Goal: Transaction & Acquisition: Purchase product/service

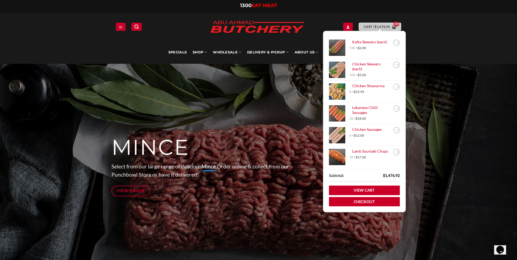
click at [388, 24] on span "$ 1,476.92" at bounding box center [382, 26] width 15 height 5
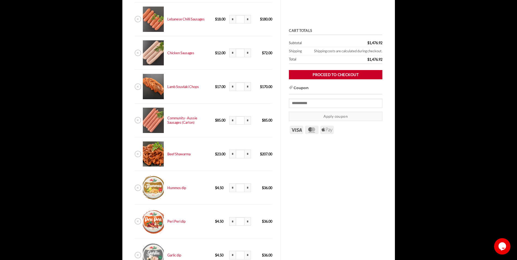
scroll to position [191, 0]
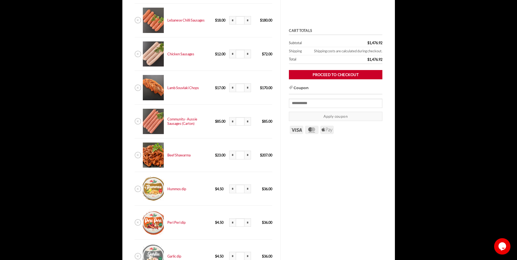
click at [174, 90] on td "Lamb Souvlaki Chops 10 x $ 17.00" at bounding box center [190, 88] width 48 height 34
click at [152, 87] on img at bounding box center [153, 87] width 21 height 25
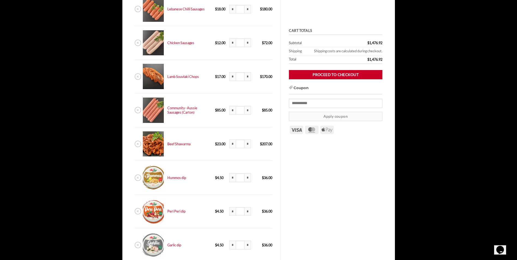
scroll to position [311, 0]
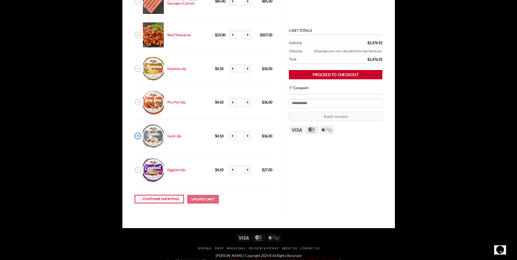
click at [137, 137] on link "×" at bounding box center [138, 136] width 7 height 7
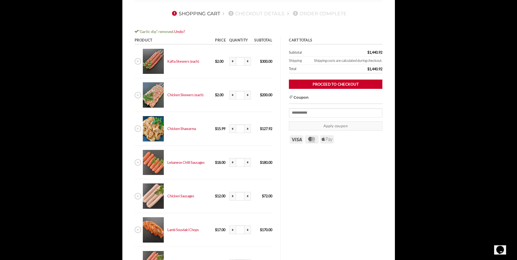
scroll to position [0, 0]
